Goal: Transaction & Acquisition: Obtain resource

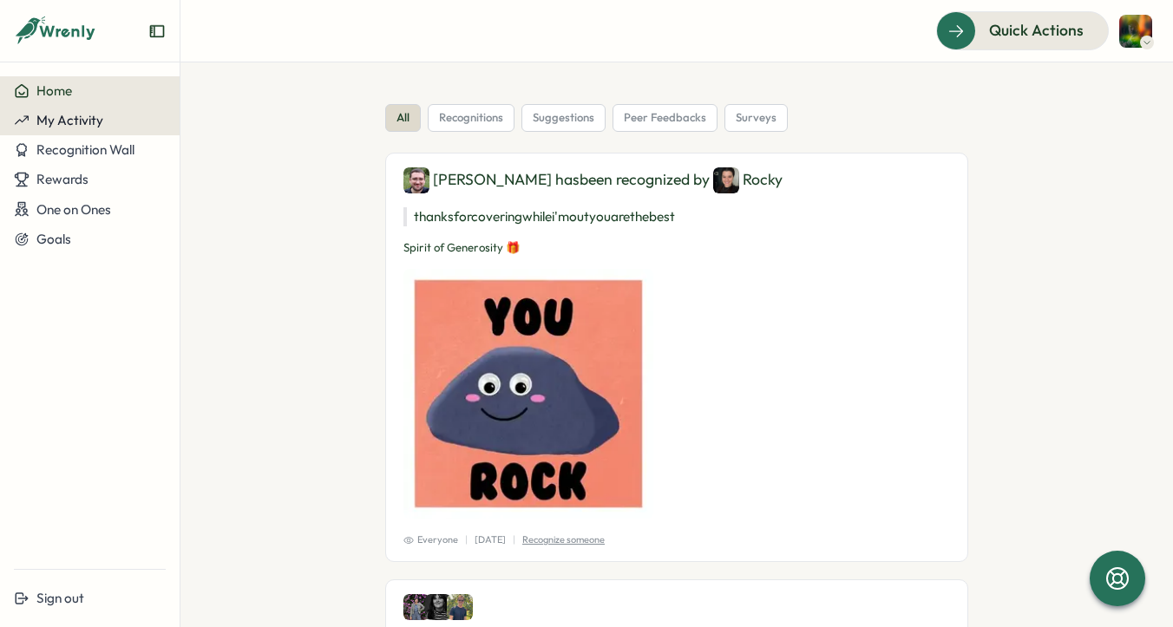
click at [106, 130] on button "My Activity" at bounding box center [90, 120] width 180 height 29
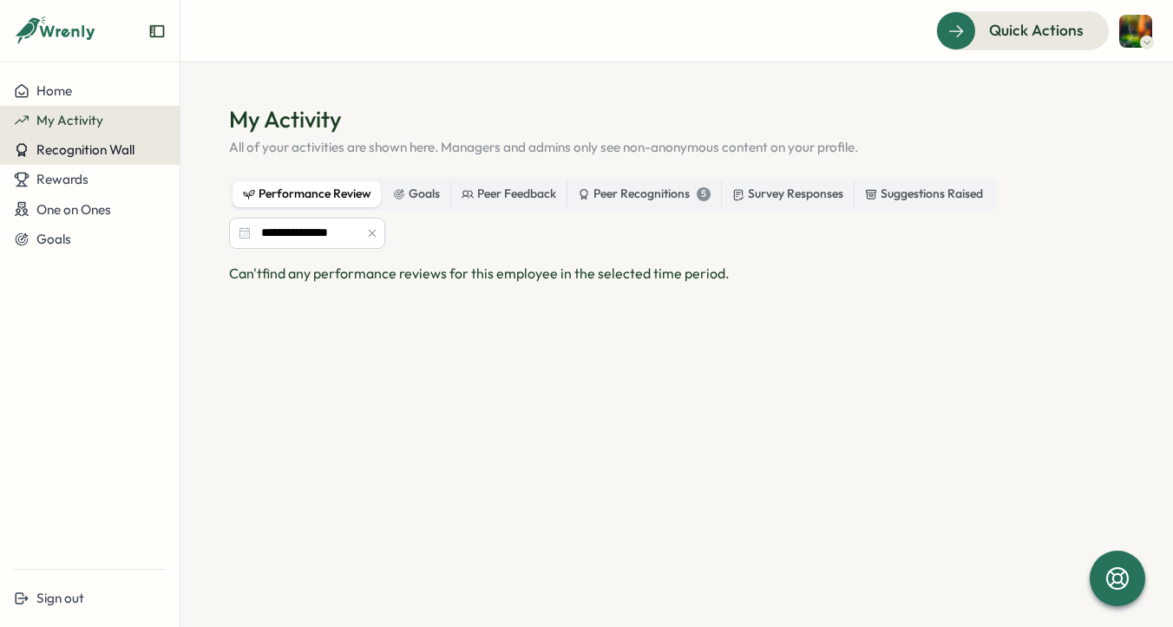
click at [106, 151] on span "Recognition Wall" at bounding box center [85, 149] width 98 height 16
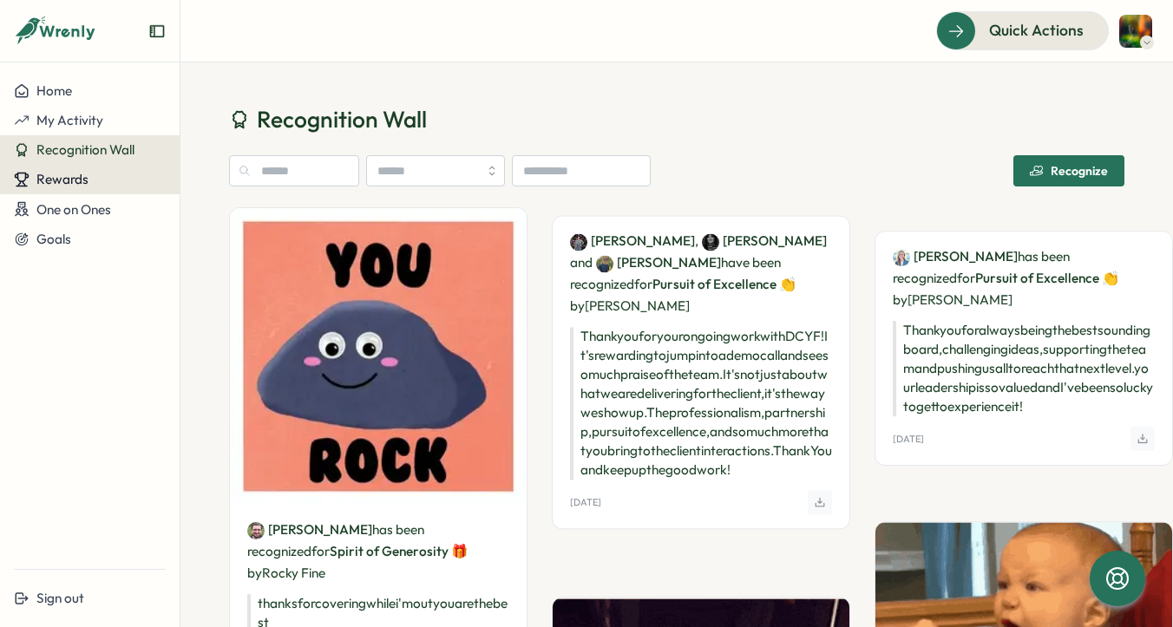
click at [97, 182] on div "Rewards" at bounding box center [90, 180] width 152 height 16
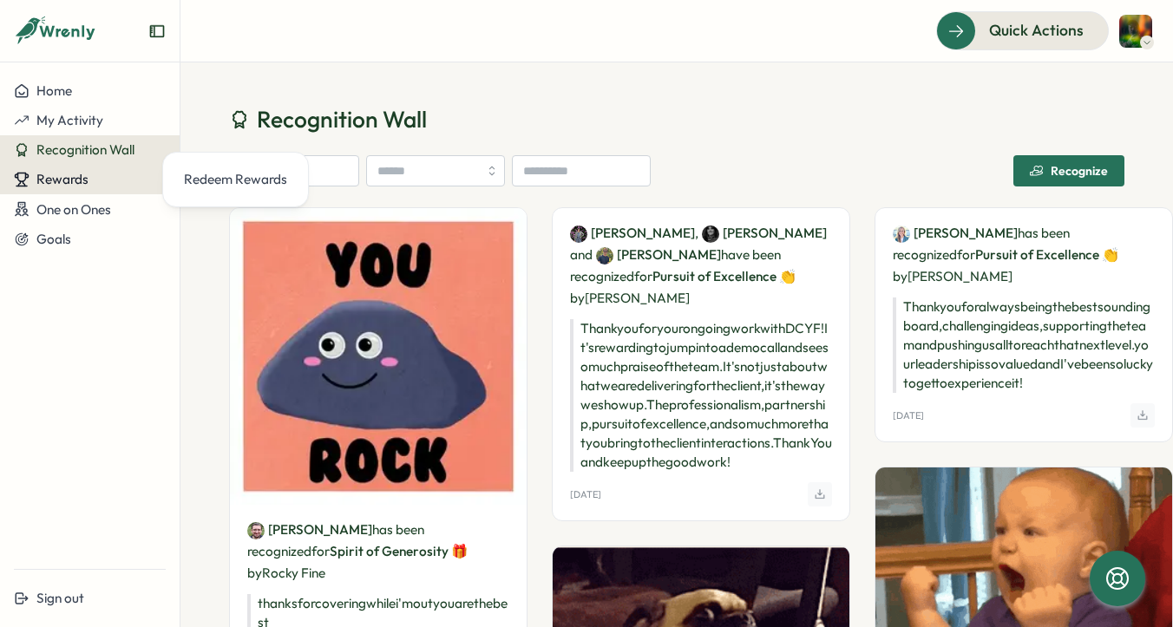
click at [98, 181] on div "Rewards" at bounding box center [90, 180] width 152 height 16
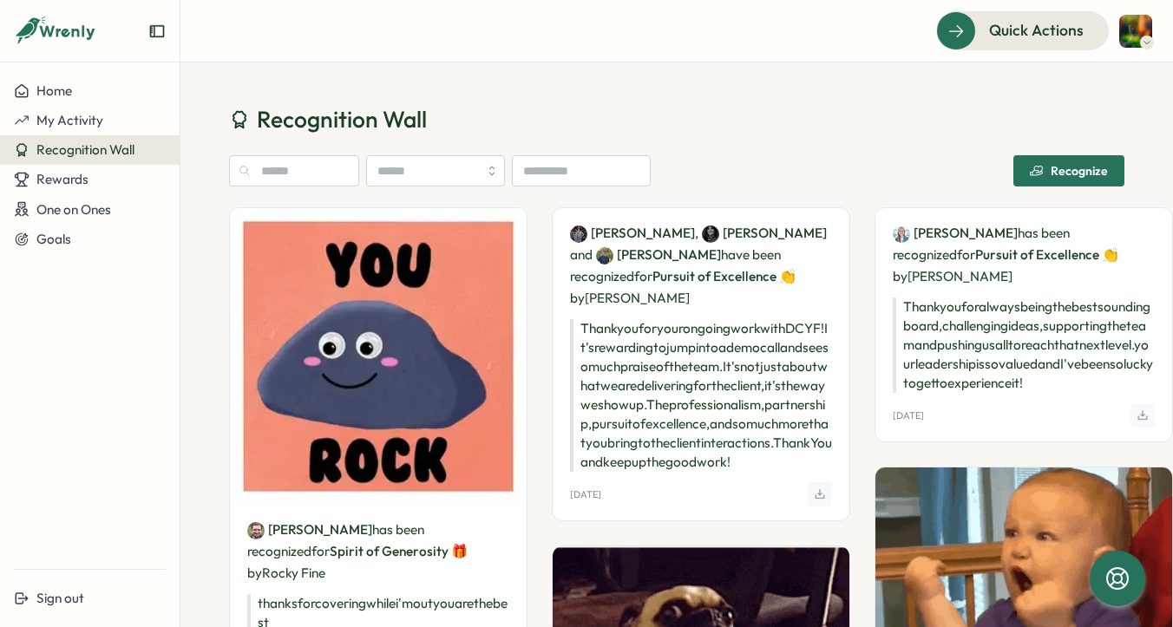
drag, startPoint x: 93, startPoint y: 181, endPoint x: 95, endPoint y: 160, distance: 21.0
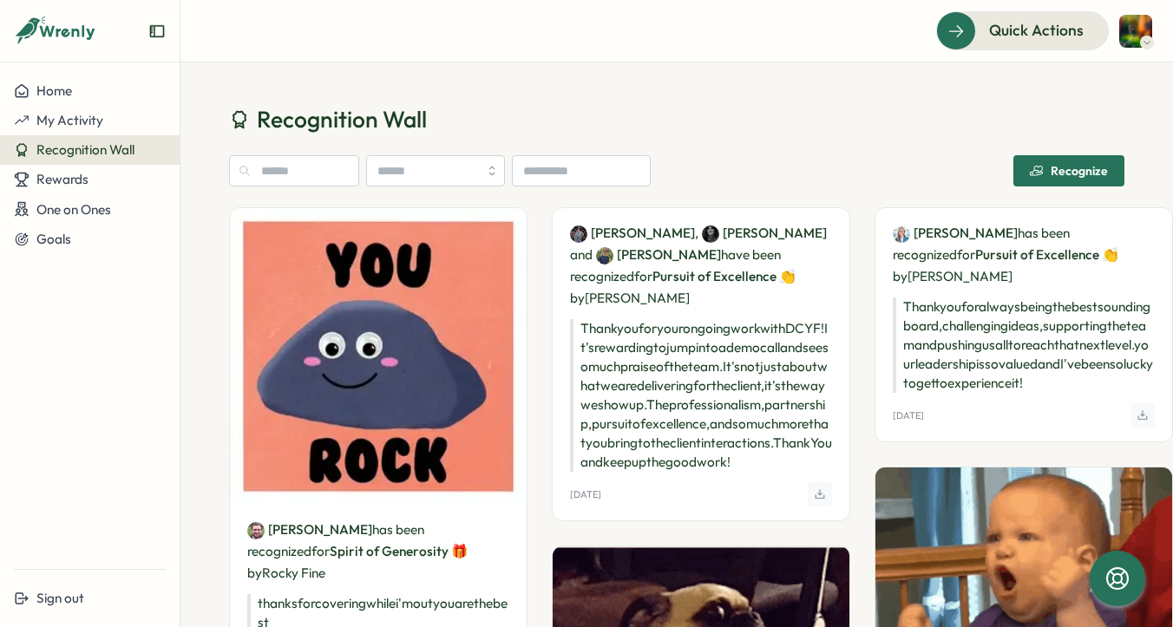
click at [93, 181] on div "Rewards" at bounding box center [90, 180] width 152 height 16
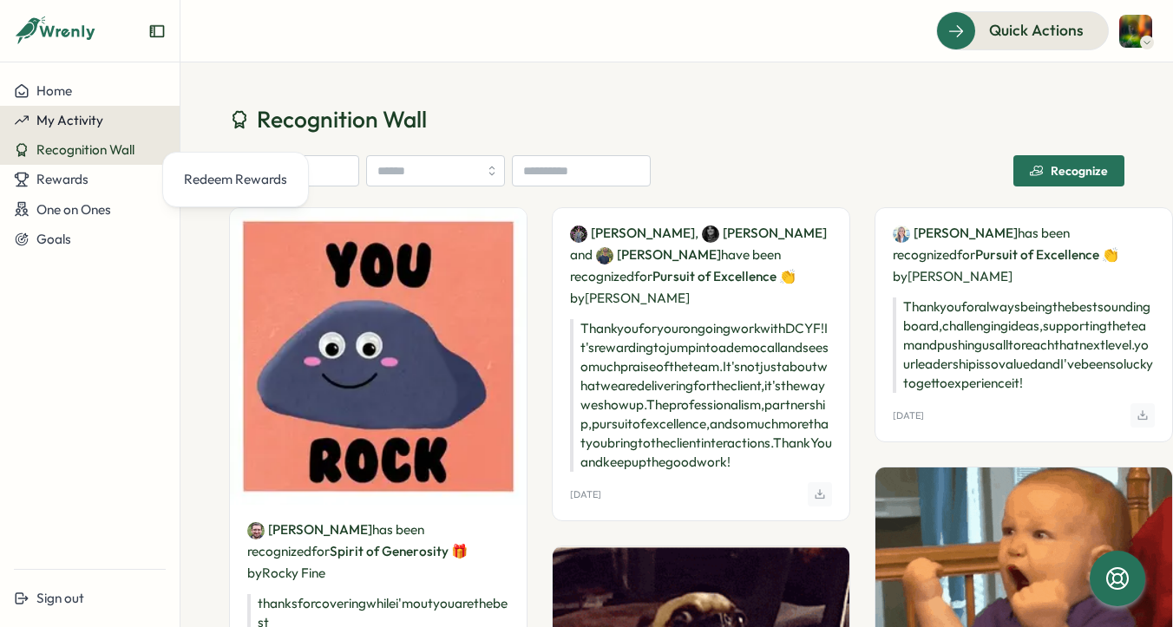
click at [98, 128] on span "My Activity" at bounding box center [69, 120] width 67 height 16
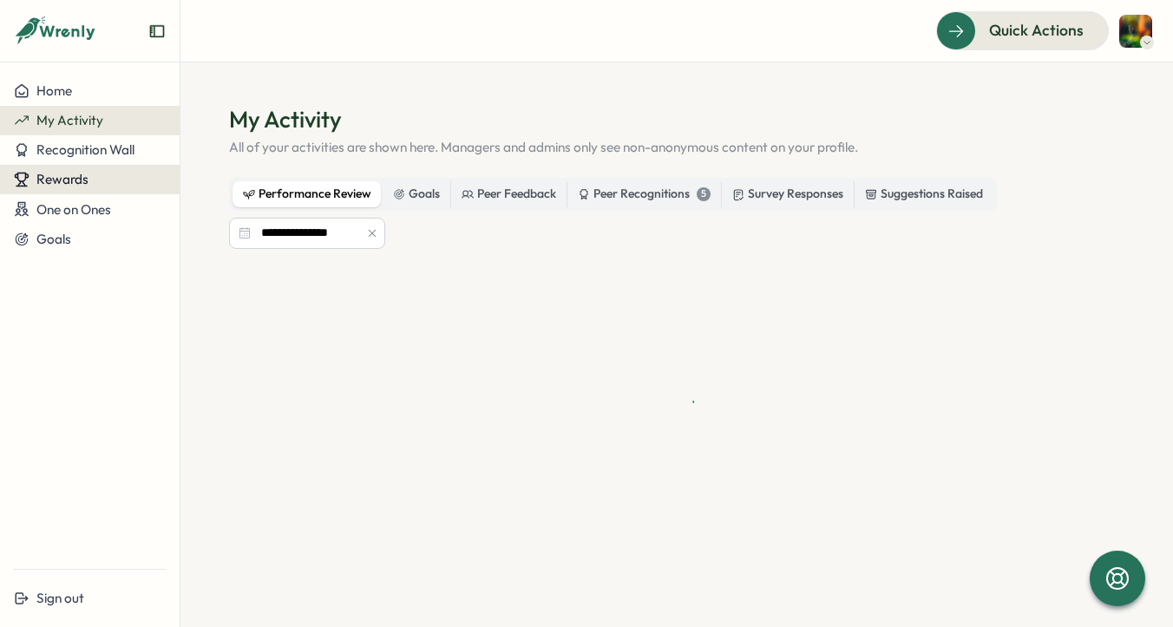
click at [88, 176] on div "Rewards" at bounding box center [90, 180] width 152 height 16
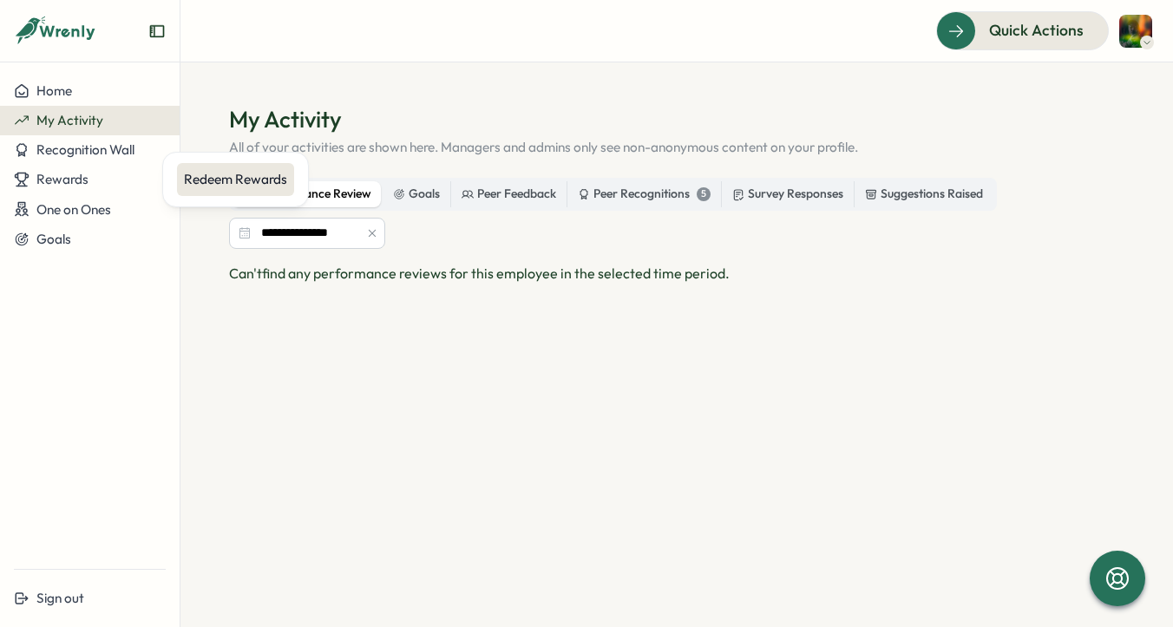
click at [193, 175] on div "Redeem Rewards" at bounding box center [235, 179] width 103 height 19
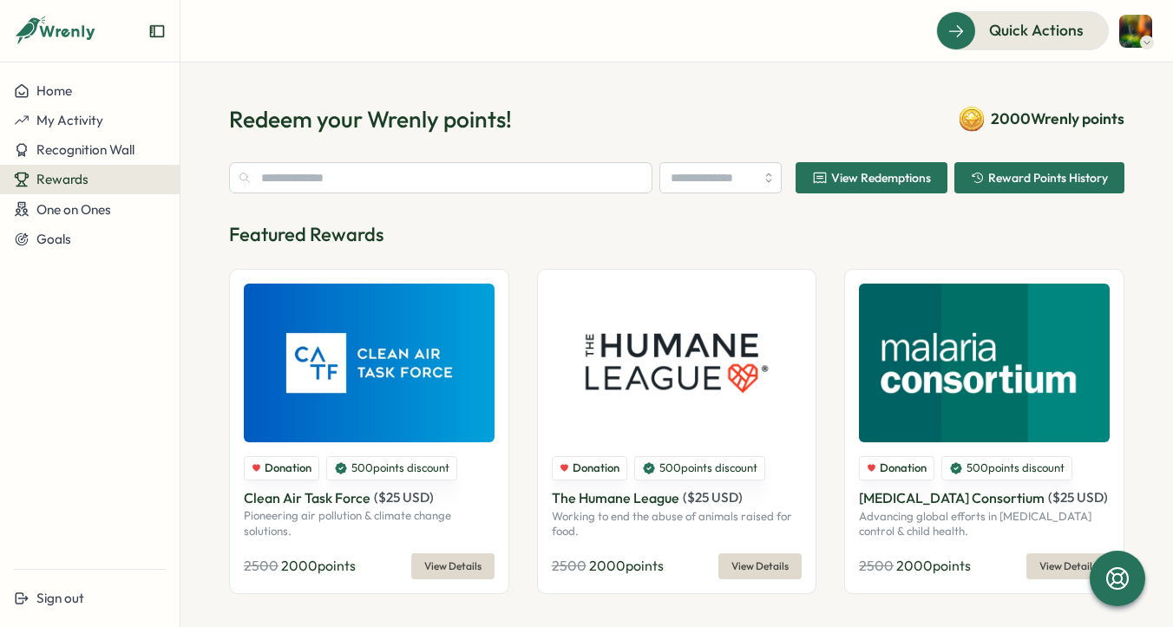
type input "**********"
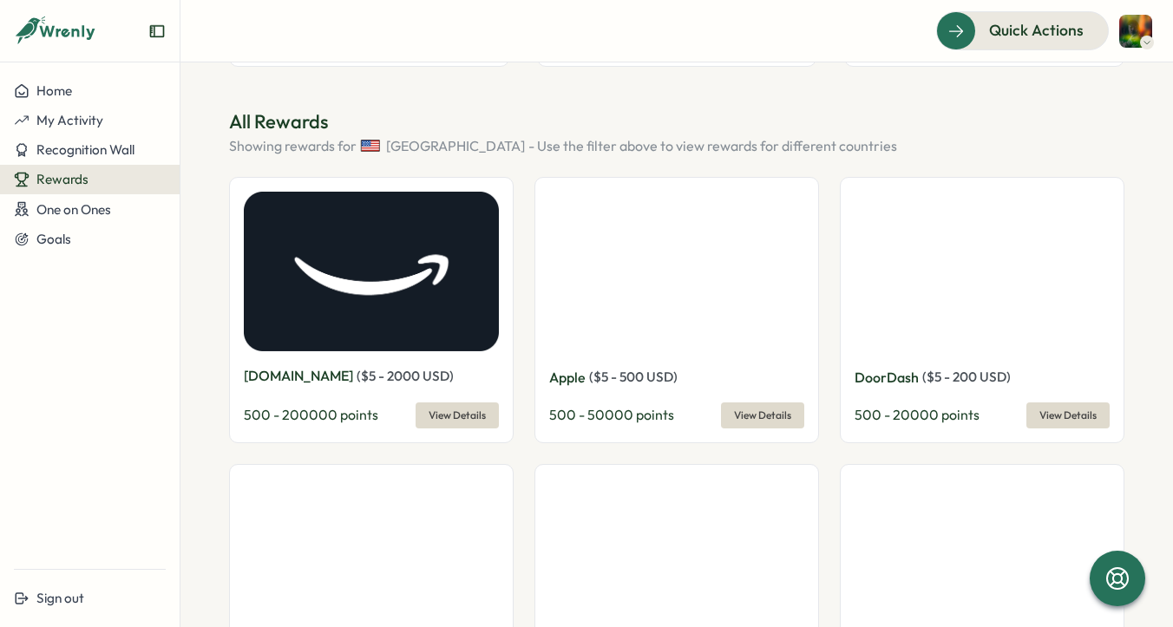
scroll to position [537, 0]
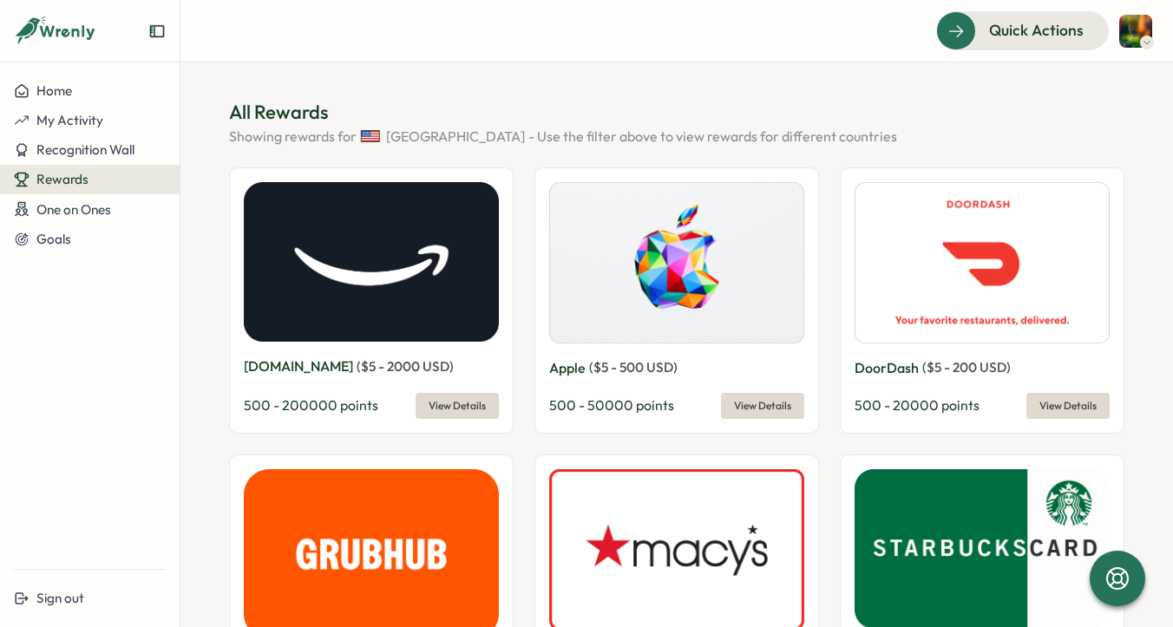
click at [780, 402] on span "View Details" at bounding box center [762, 406] width 57 height 24
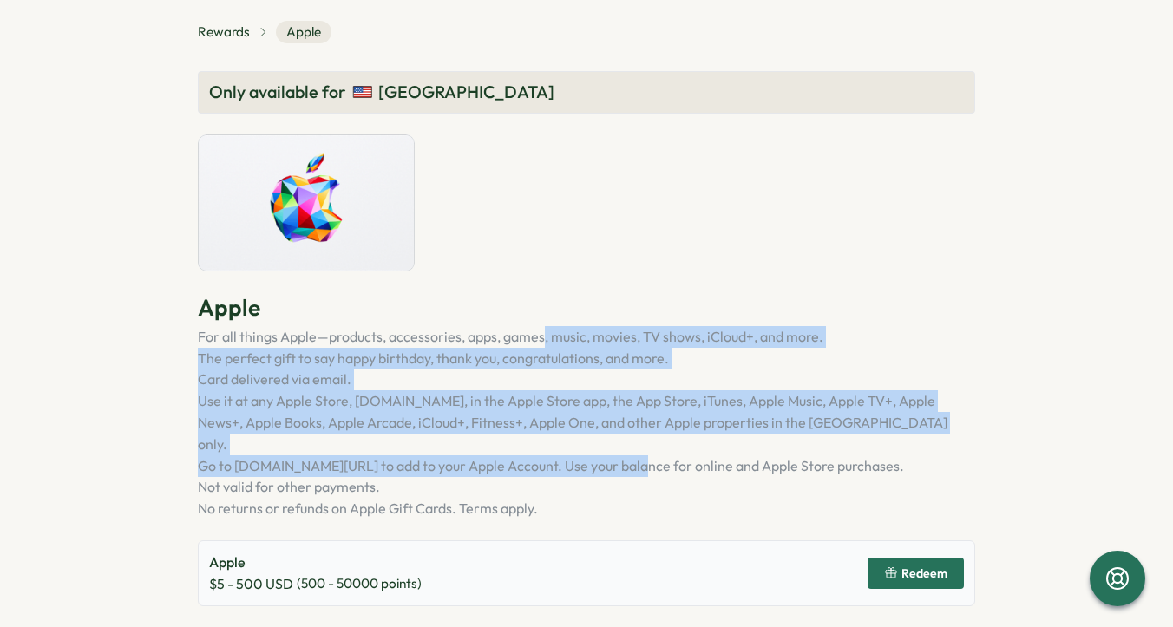
drag, startPoint x: 545, startPoint y: 336, endPoint x: 635, endPoint y: 434, distance: 133.2
click at [635, 434] on ul "For all things Apple—products, accessories, apps, games, music, movies, TV show…" at bounding box center [586, 422] width 777 height 193
click at [635, 455] on li "Go to [DOMAIN_NAME][URL] to add to your Apple Account. Use your balance for onl…" at bounding box center [586, 466] width 777 height 22
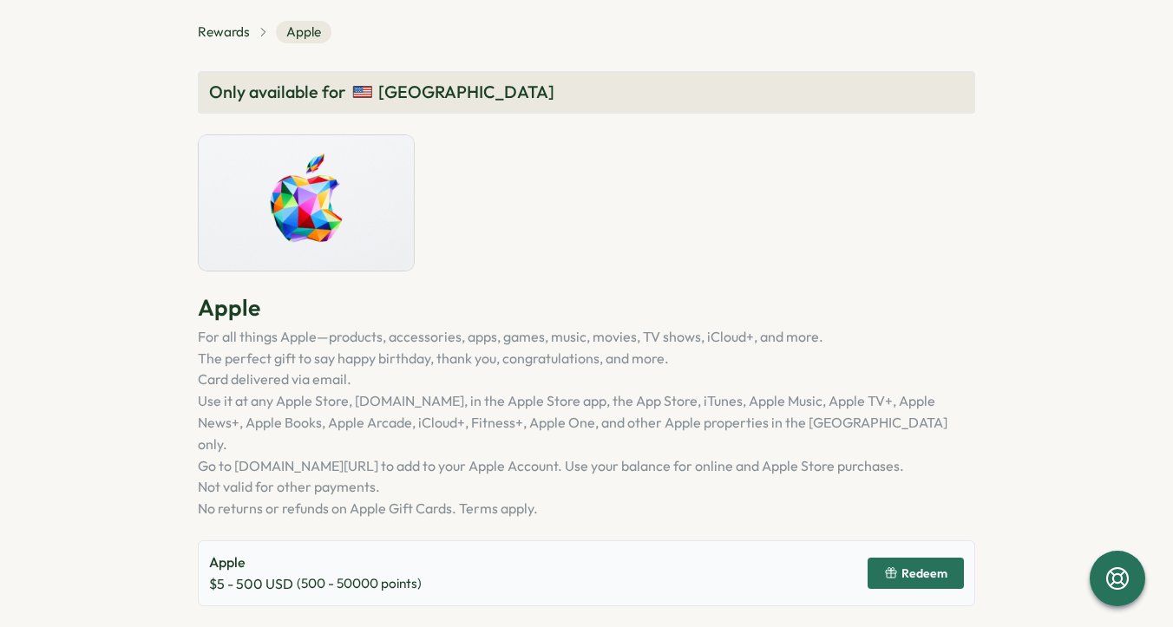
click at [902, 567] on span "Redeem" at bounding box center [924, 573] width 46 height 12
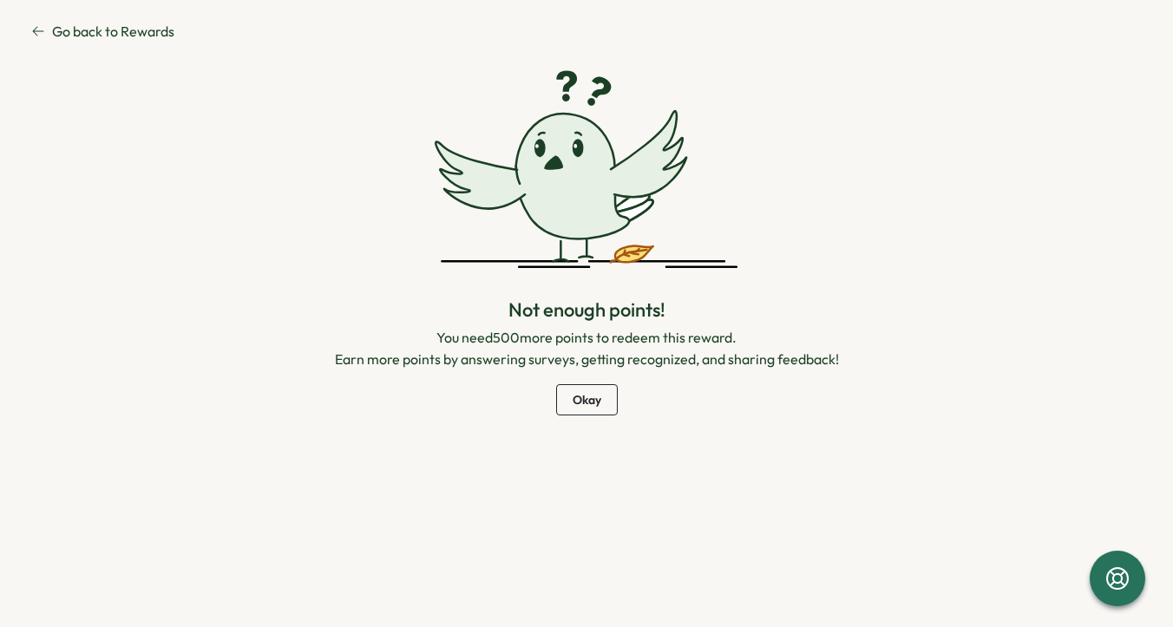
click at [43, 34] on icon at bounding box center [38, 31] width 14 height 14
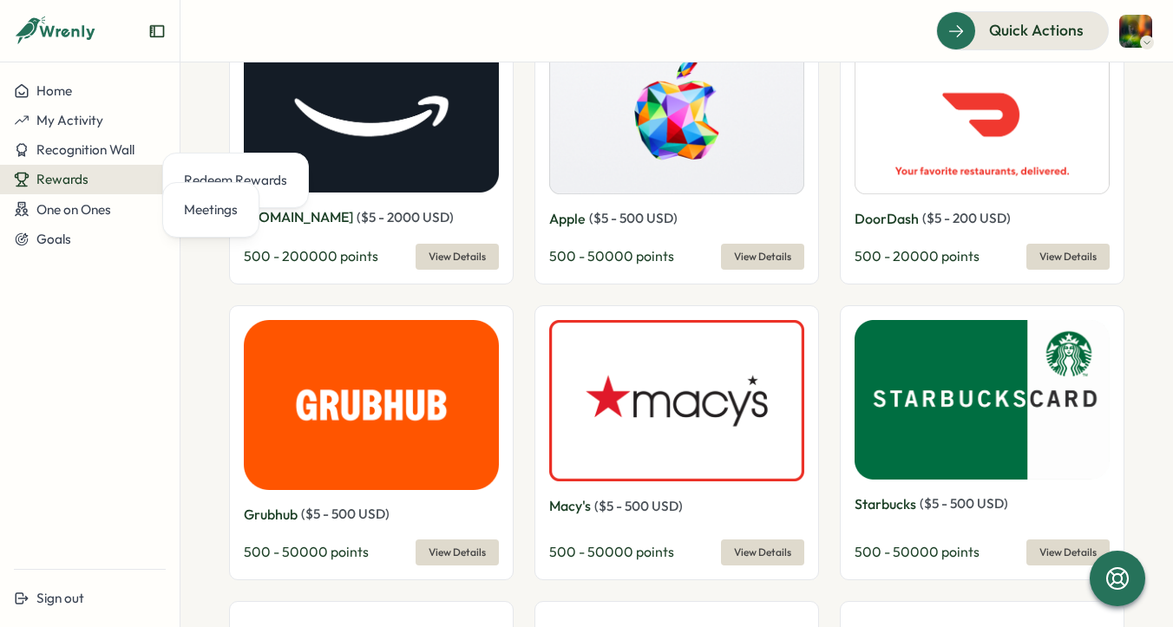
scroll to position [719, 0]
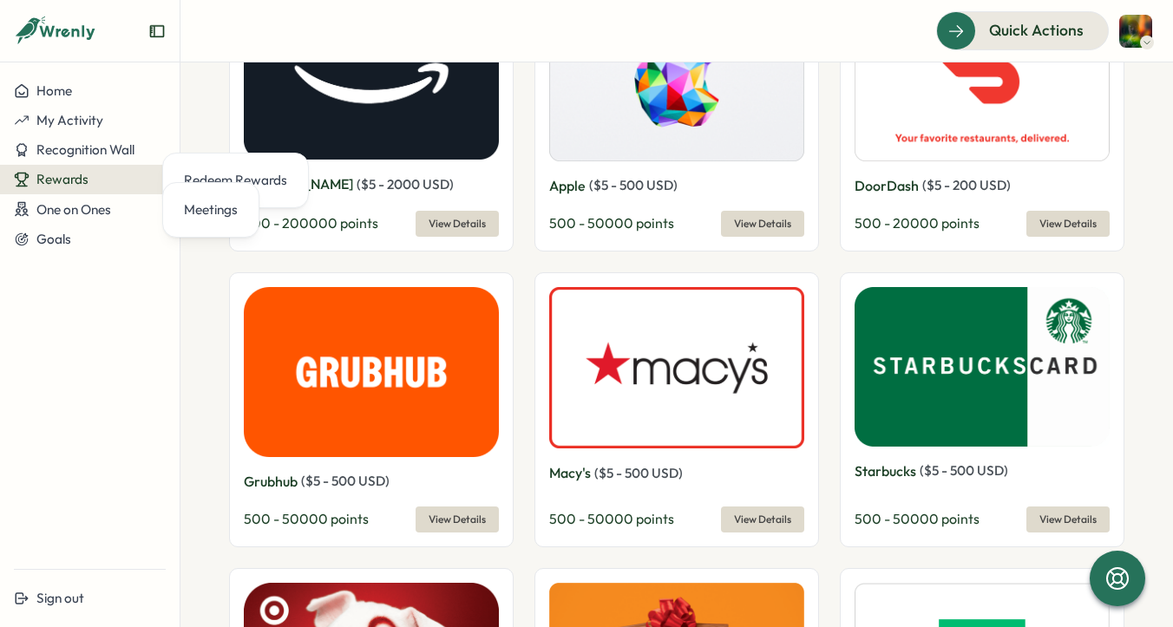
click at [619, 220] on span "500 - 50000 points" at bounding box center [611, 222] width 125 height 17
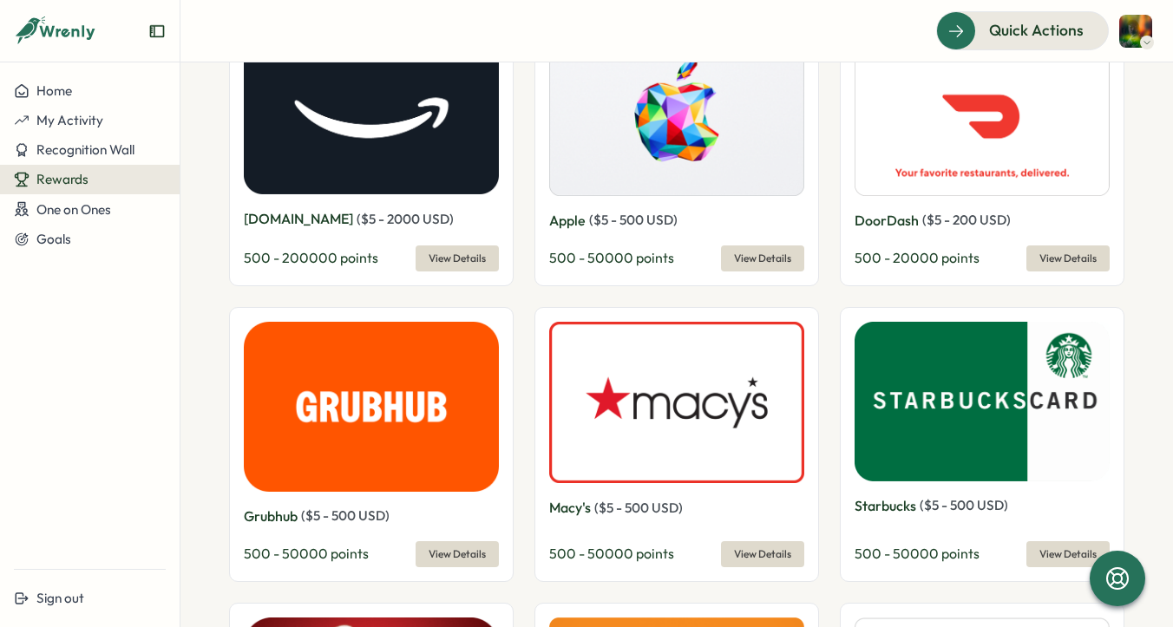
scroll to position [686, 0]
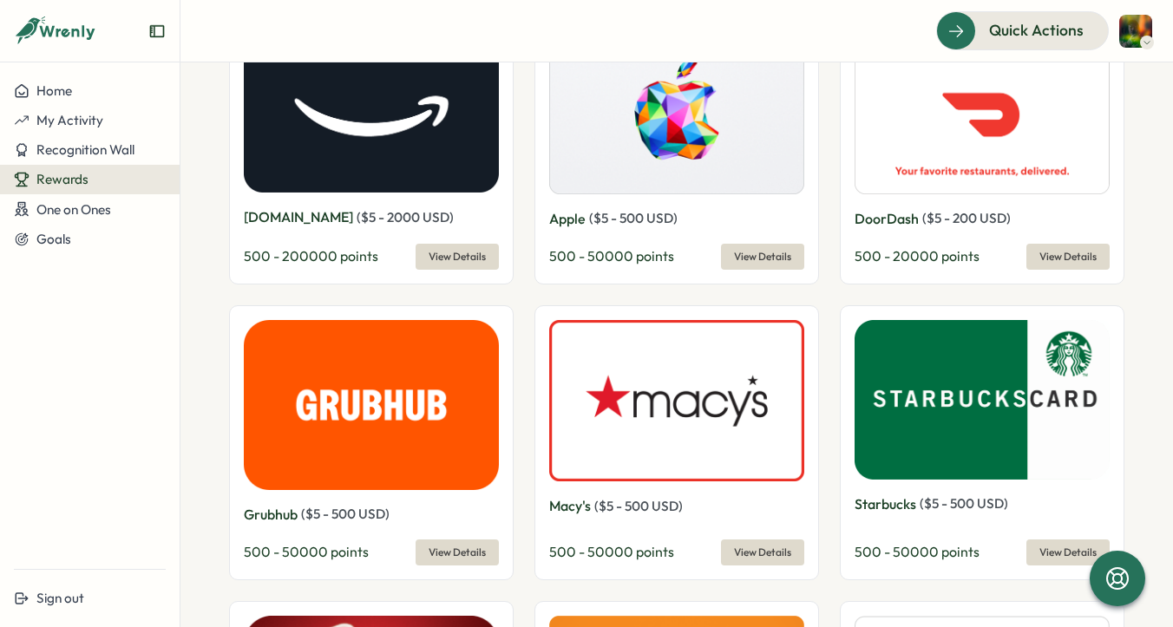
click at [756, 547] on span "View Details" at bounding box center [762, 552] width 57 height 24
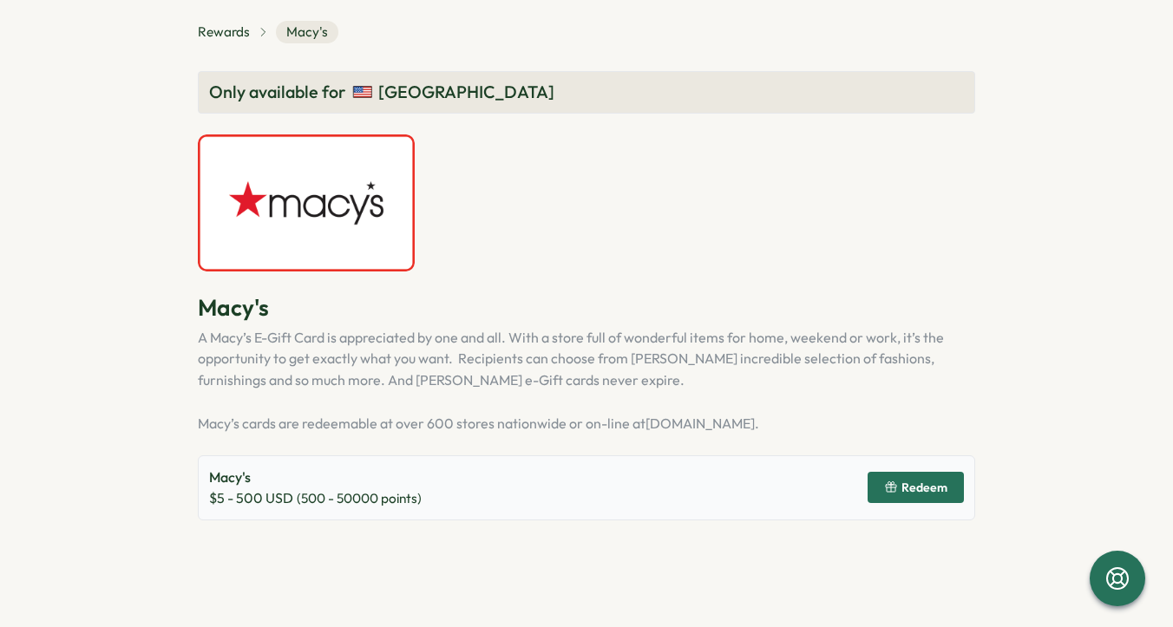
click at [914, 486] on span "Redeem" at bounding box center [924, 487] width 46 height 12
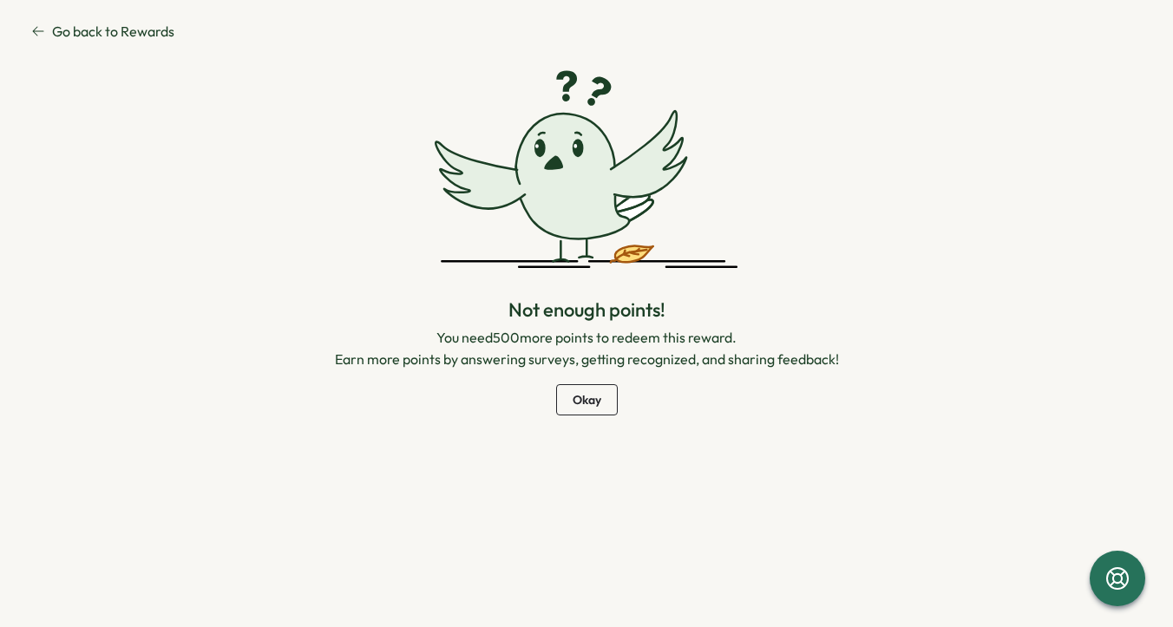
click at [580, 394] on span "Okay" at bounding box center [587, 399] width 29 height 29
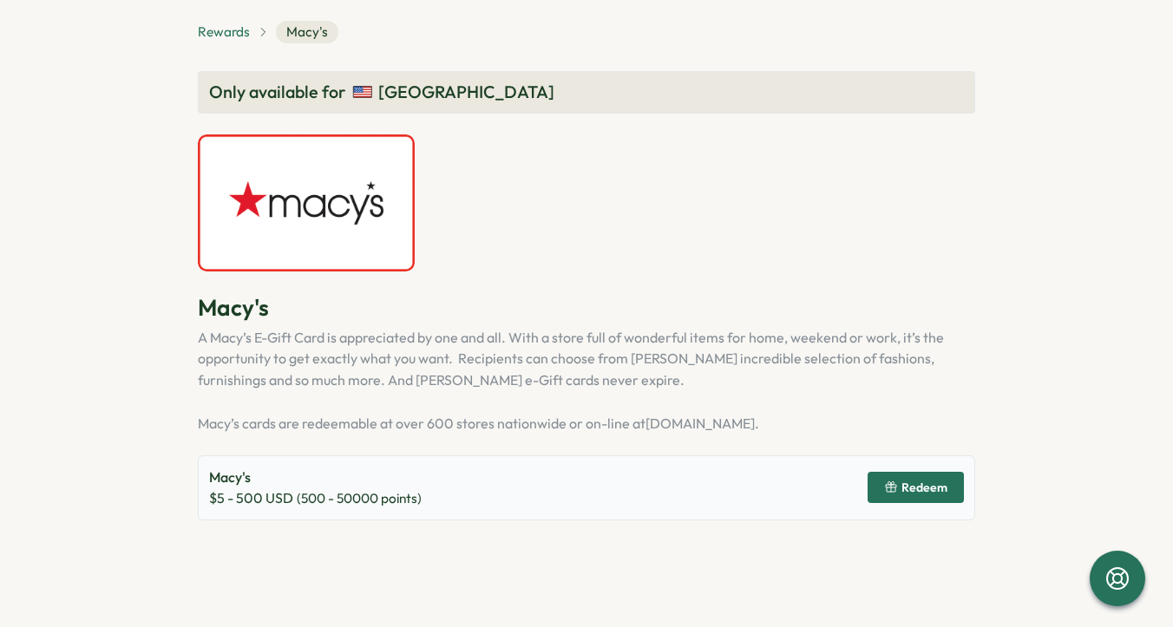
click at [206, 40] on span "Rewards" at bounding box center [224, 32] width 52 height 19
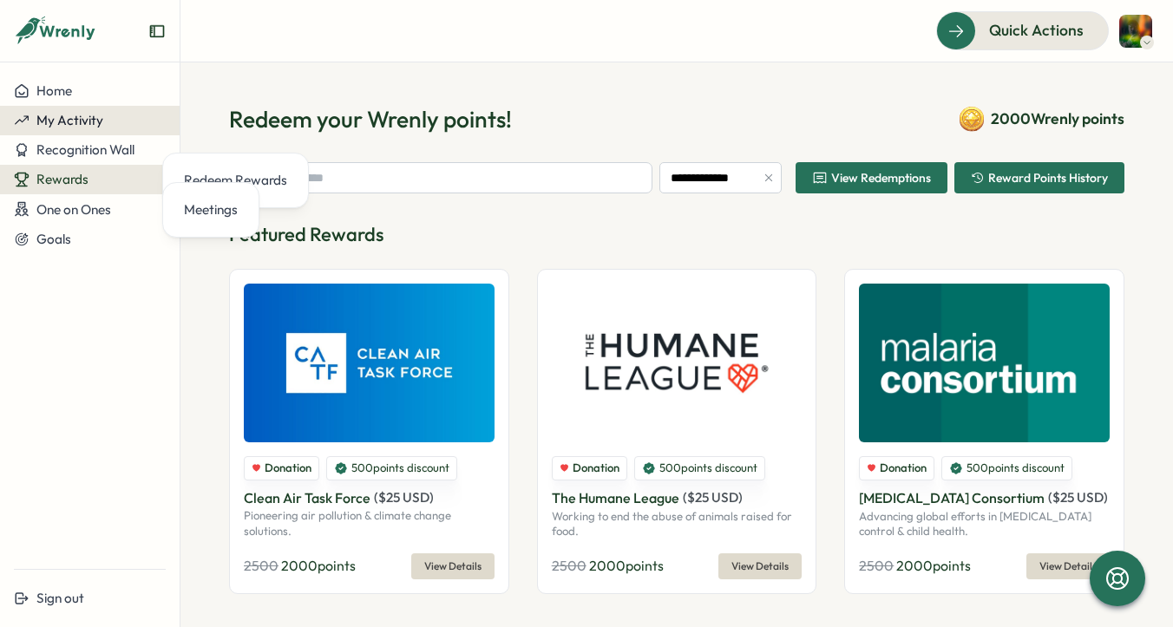
click at [109, 115] on div "My Activity" at bounding box center [90, 121] width 152 height 16
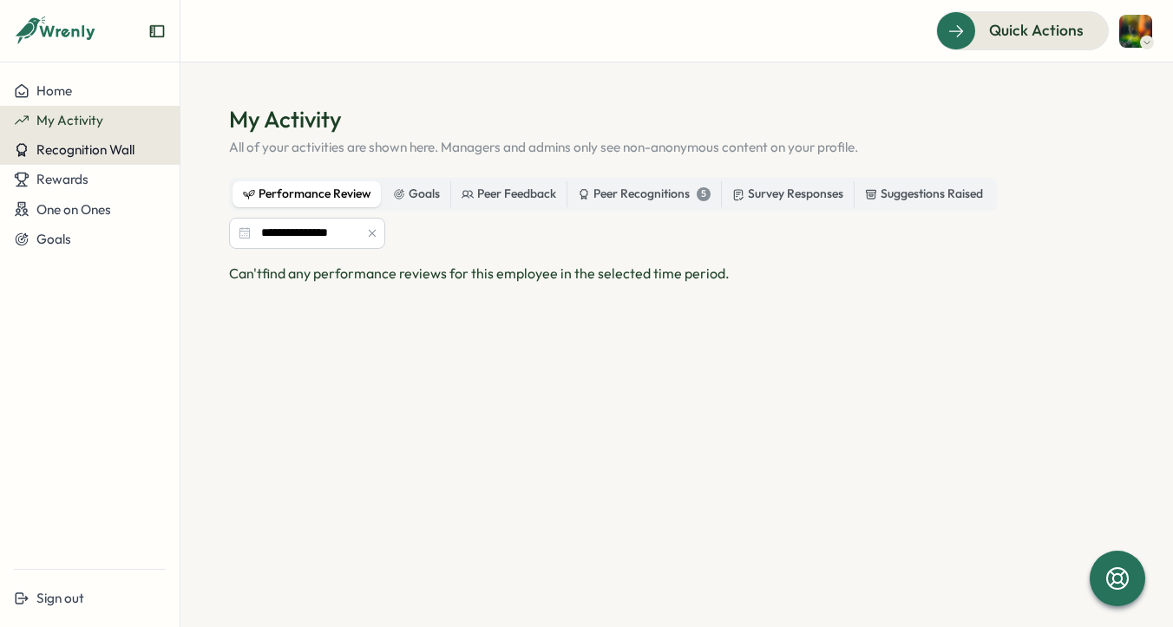
click at [108, 154] on span "Recognition Wall" at bounding box center [85, 149] width 98 height 16
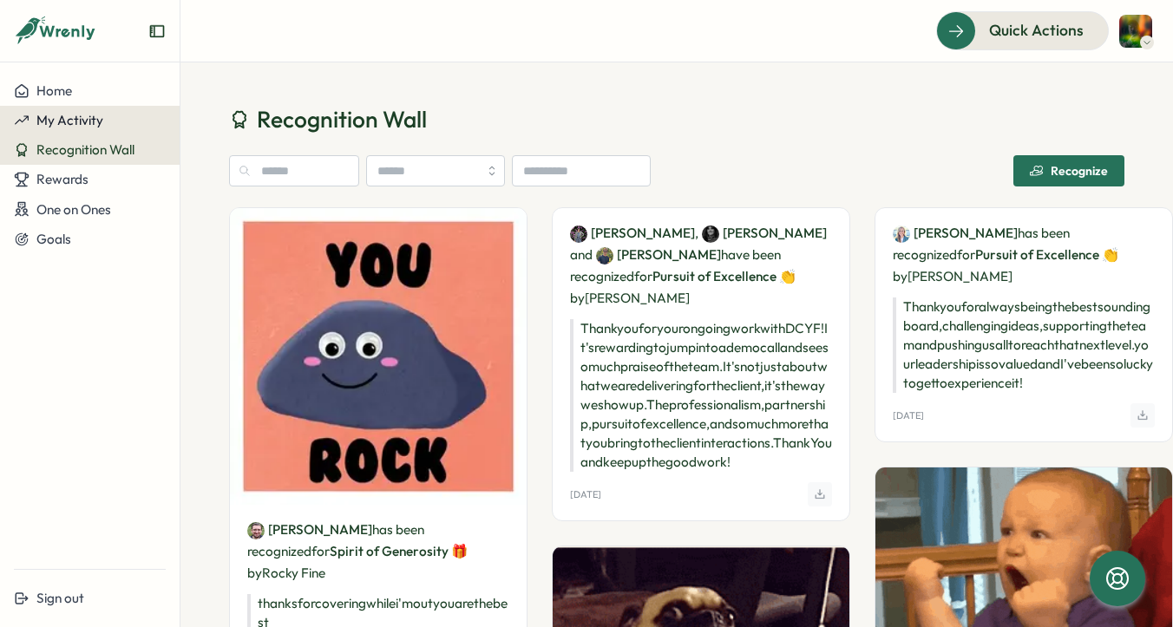
click at [107, 119] on div "My Activity" at bounding box center [90, 121] width 152 height 16
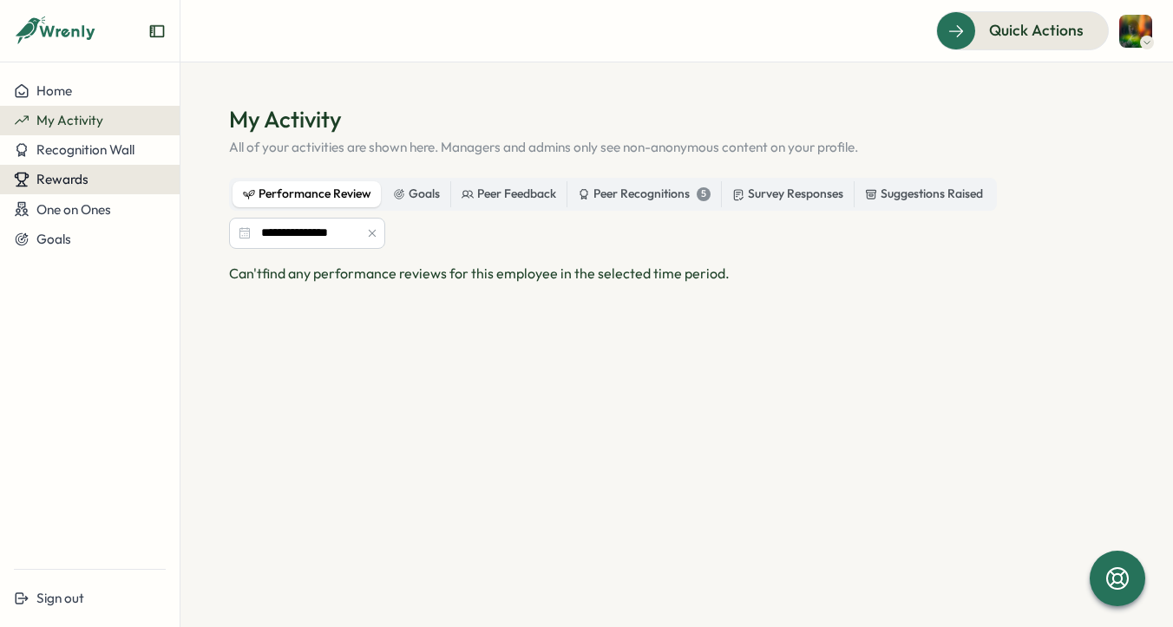
click at [104, 187] on button "Rewards" at bounding box center [90, 179] width 180 height 29
click at [177, 189] on div "Redeem Rewards" at bounding box center [235, 179] width 117 height 33
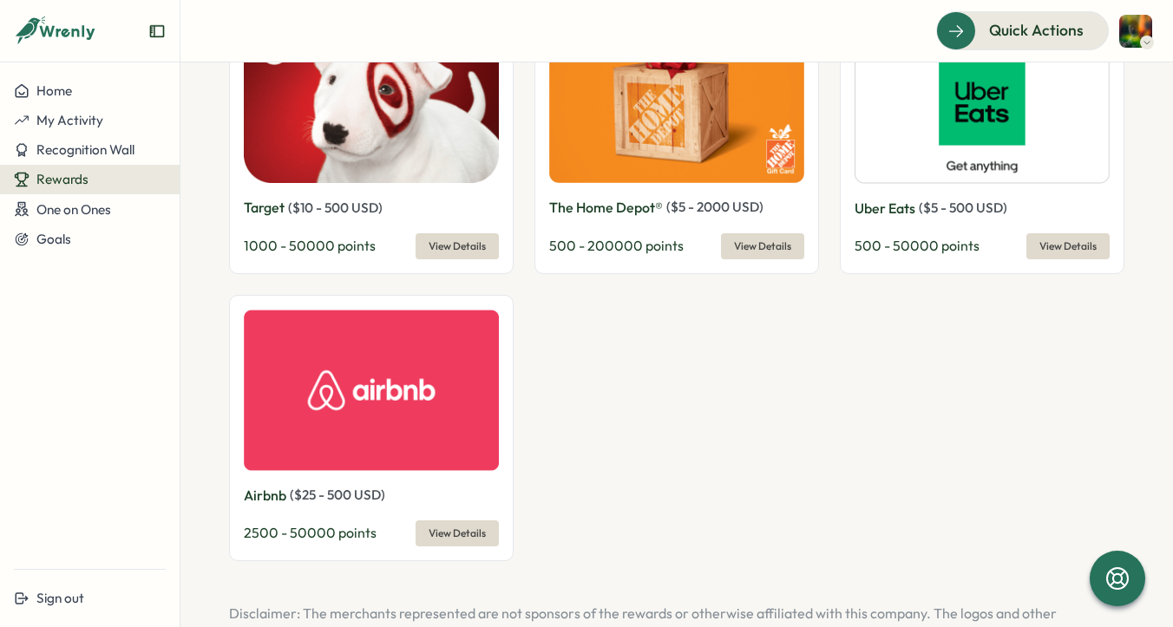
scroll to position [1282, 0]
